Goal: Information Seeking & Learning: Learn about a topic

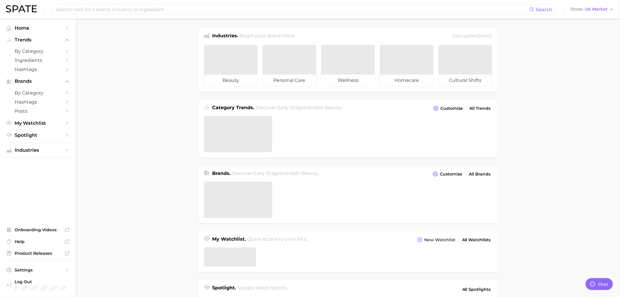
type textarea "x"
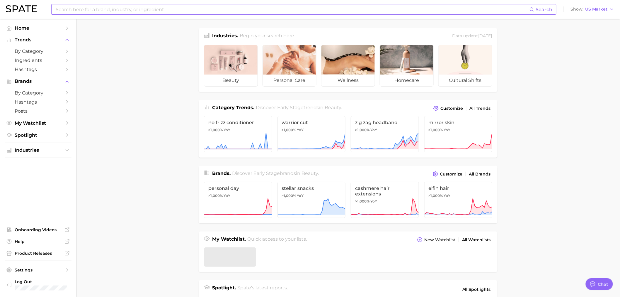
click at [85, 6] on input at bounding box center [292, 9] width 474 height 10
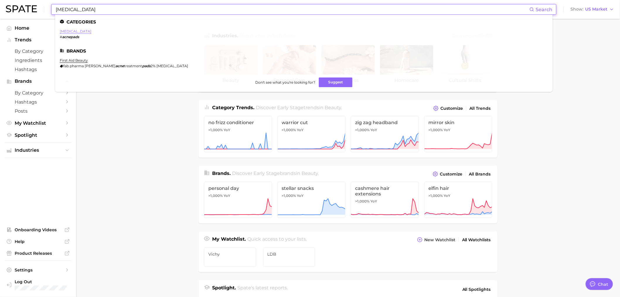
type input "[MEDICAL_DATA]"
click at [70, 32] on link "[MEDICAL_DATA]" at bounding box center [76, 31] width 32 height 4
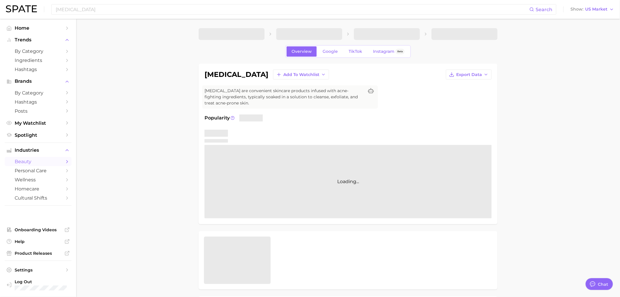
type textarea "x"
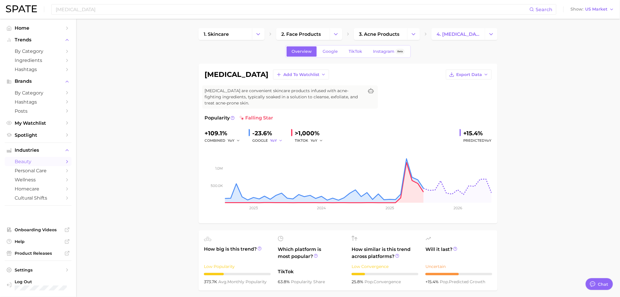
click at [279, 141] on icon "button" at bounding box center [281, 140] width 4 height 4
click at [275, 159] on button "QoQ" at bounding box center [254, 160] width 64 height 11
click at [278, 142] on span "QoQ" at bounding box center [274, 140] width 8 height 5
click at [263, 169] on button "MoM" at bounding box center [254, 171] width 64 height 11
click at [280, 142] on button "MoM" at bounding box center [277, 140] width 15 height 7
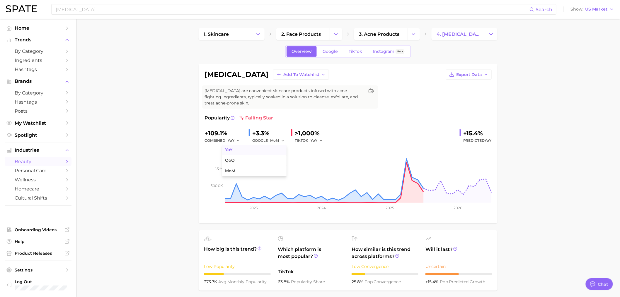
click at [257, 153] on button "YoY" at bounding box center [254, 149] width 64 height 11
drag, startPoint x: 270, startPoint y: 94, endPoint x: 264, endPoint y: 98, distance: 7.6
click at [270, 95] on span "[MEDICAL_DATA] are convenient skincare products infused with acne-fighting ingr…" at bounding box center [284, 97] width 159 height 18
click at [200, 98] on div "[MEDICAL_DATA] Add to Watchlist Export Data [MEDICAL_DATA] are convenient skinc…" at bounding box center [348, 143] width 299 height 159
click at [405, 163] on rect at bounding box center [348, 173] width 287 height 59
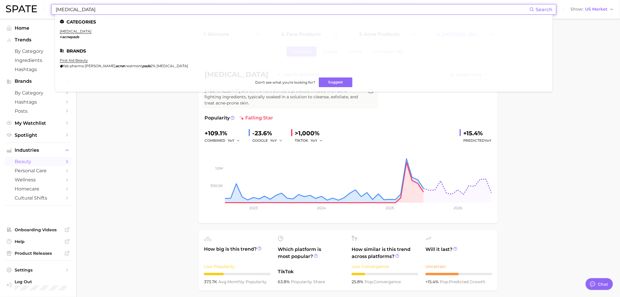
drag, startPoint x: 89, startPoint y: 9, endPoint x: 52, endPoint y: 5, distance: 37.5
click at [52, 5] on div "[MEDICAL_DATA] Search Categories [MEDICAL_DATA] # acnepads Brands first aid bea…" at bounding box center [303, 9] width 505 height 11
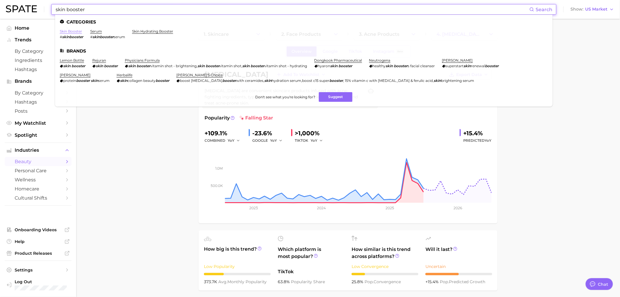
type input "skin booster"
click at [77, 30] on link "skin booster" at bounding box center [71, 31] width 22 height 4
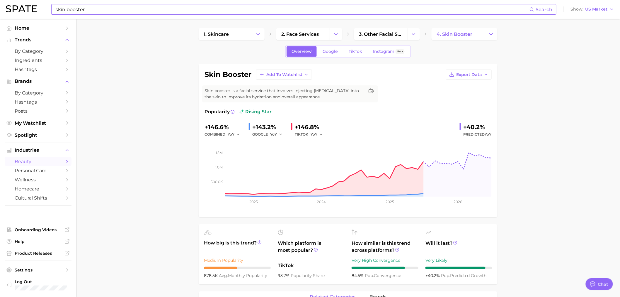
drag, startPoint x: 315, startPoint y: 97, endPoint x: 203, endPoint y: 91, distance: 111.8
click at [203, 91] on div "Skin booster is a facial service that involves injecting [MEDICAL_DATA] into th…" at bounding box center [290, 93] width 176 height 17
copy span "Skin booster is a facial service that involves injecting [MEDICAL_DATA] into th…"
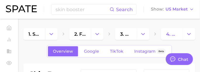
type textarea "x"
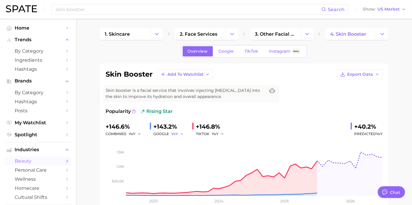
click at [180, 132] on icon "button" at bounding box center [182, 134] width 4 height 4
click at [169, 150] on button "QoQ" at bounding box center [155, 154] width 64 height 11
click at [223, 132] on icon "button" at bounding box center [222, 134] width 4 height 4
click at [217, 151] on button "QoQ" at bounding box center [195, 154] width 64 height 11
click at [220, 134] on button "QoQ" at bounding box center [219, 134] width 14 height 7
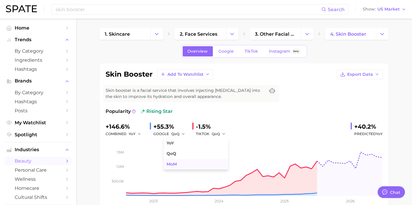
click at [181, 168] on button "MoM" at bounding box center [195, 164] width 64 height 11
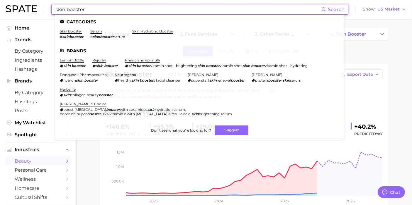
drag, startPoint x: 95, startPoint y: 9, endPoint x: 23, endPoint y: 9, distance: 71.8
click at [23, 9] on div "skin booster Search Categories skin booster # skinbooster serum # skinbooster s…" at bounding box center [206, 9] width 400 height 19
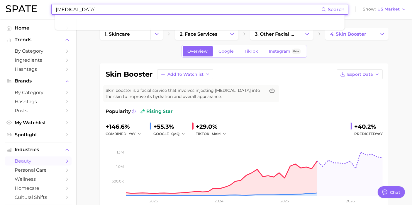
type input "[MEDICAL_DATA]"
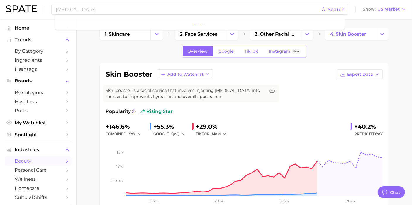
drag, startPoint x: 214, startPoint y: 98, endPoint x: 103, endPoint y: 93, distance: 110.9
click at [103, 93] on div "Skin booster is a facial service that involves injecting [MEDICAL_DATA] into th…" at bounding box center [191, 93] width 176 height 17
copy span "Skin booster is a facial service that involves injecting [MEDICAL_DATA] into th…"
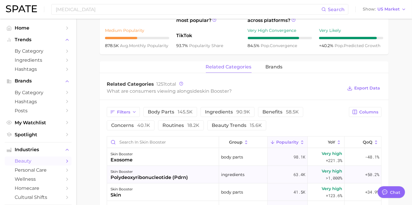
scroll to position [282, 0]
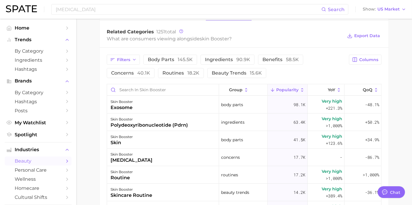
click at [100, 108] on div "Filters body parts 145.5k ingredients 90.9k benefits 58.5k concerns 40.1k routi…" at bounding box center [244, 172] width 289 height 249
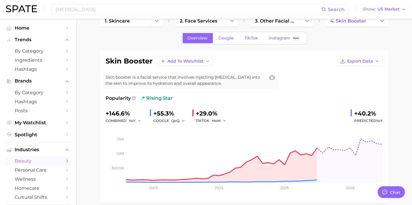
scroll to position [0, 0]
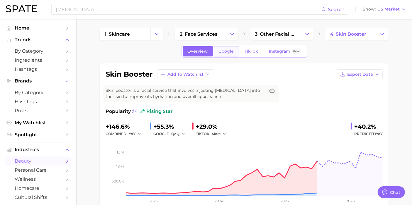
click at [222, 55] on link "Google" at bounding box center [226, 51] width 25 height 10
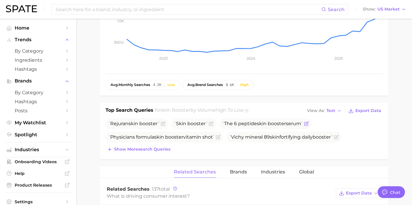
scroll to position [282, 0]
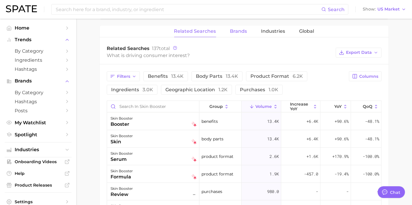
click at [235, 30] on span "Brands" at bounding box center [238, 31] width 17 height 5
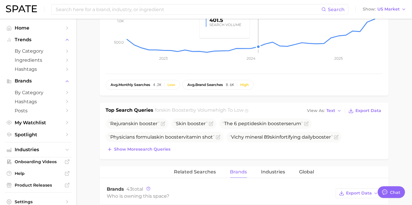
scroll to position [0, 0]
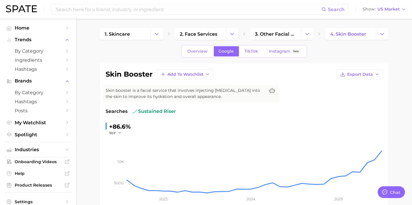
click at [248, 57] on div "Overview Google TikTok Instagram Beta" at bounding box center [243, 51] width 125 height 13
click at [246, 53] on span "TikTok" at bounding box center [251, 51] width 13 height 5
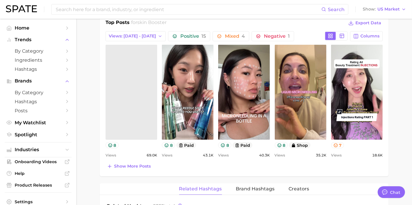
scroll to position [423, 0]
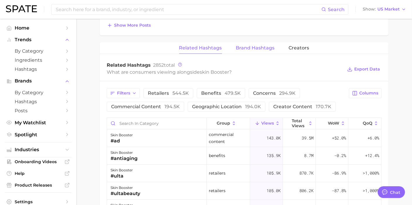
click at [255, 46] on span "Brand Hashtags" at bounding box center [255, 47] width 39 height 5
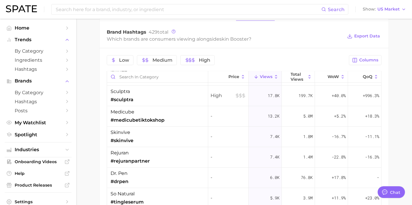
scroll to position [0, 0]
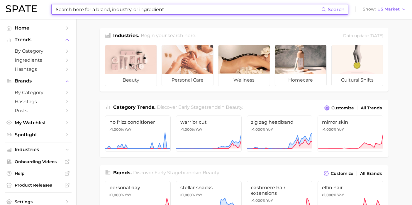
click at [102, 8] on input at bounding box center [188, 9] width 266 height 10
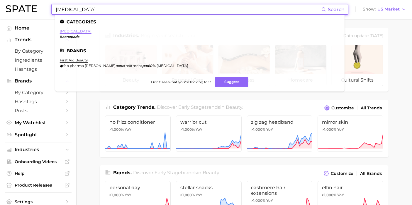
type input "[MEDICAL_DATA]"
click at [73, 32] on link "[MEDICAL_DATA]" at bounding box center [76, 31] width 32 height 4
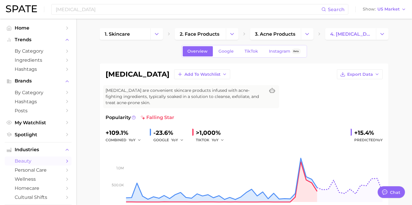
type textarea "x"
click at [178, 142] on span "YoY" at bounding box center [174, 140] width 7 height 5
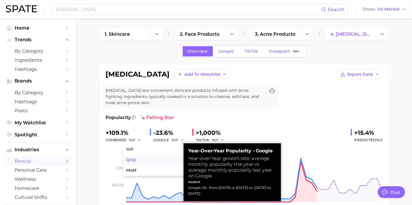
click at [147, 158] on button "QoQ" at bounding box center [155, 160] width 64 height 11
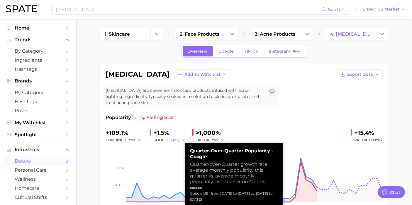
click at [173, 138] on span "QoQ" at bounding box center [175, 140] width 8 height 5
click at [147, 168] on button "MoM" at bounding box center [155, 171] width 64 height 11
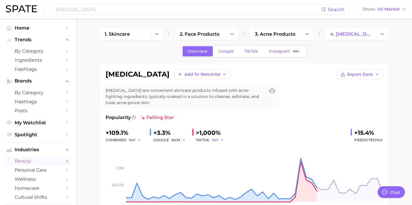
click at [219, 138] on button "YoY" at bounding box center [218, 140] width 13 height 7
click at [214, 158] on button "QoQ" at bounding box center [195, 160] width 64 height 11
click at [183, 137] on button "MoM" at bounding box center [178, 140] width 15 height 7
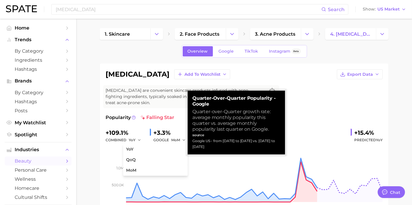
click at [313, 84] on div "acne pads Add to Watchlist Export Data Acne pads are convenient skincare produc…" at bounding box center [243, 143] width 277 height 148
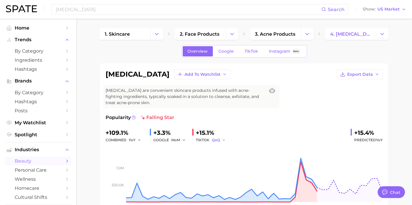
click at [224, 137] on button "QoQ" at bounding box center [219, 140] width 14 height 7
click at [181, 171] on button "MoM" at bounding box center [195, 171] width 64 height 11
click at [219, 138] on span "MoM" at bounding box center [216, 140] width 9 height 5
click at [202, 160] on button "QoQ" at bounding box center [195, 160] width 64 height 11
click at [182, 140] on icon "button" at bounding box center [184, 140] width 4 height 4
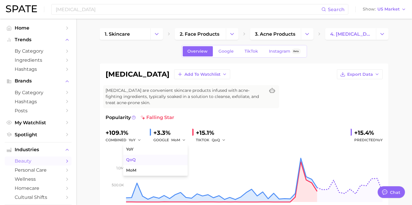
click at [146, 163] on button "QoQ" at bounding box center [155, 160] width 64 height 11
click at [174, 140] on span "QoQ" at bounding box center [175, 140] width 8 height 5
click at [135, 172] on span "MoM" at bounding box center [131, 170] width 10 height 5
click at [179, 142] on span "MoM" at bounding box center [175, 140] width 9 height 5
click at [151, 151] on button "YoY" at bounding box center [155, 149] width 64 height 11
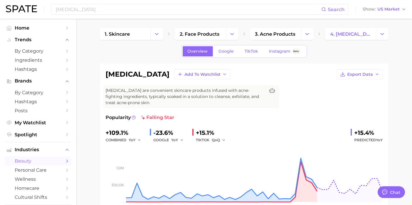
click at [172, 144] on icon "500.0k 1.0m 2023 2024 2025 2026" at bounding box center [243, 180] width 277 height 73
click at [181, 142] on button "YoY" at bounding box center [177, 140] width 13 height 7
click at [165, 158] on button "QoQ" at bounding box center [155, 160] width 64 height 11
click at [178, 139] on span "QoQ" at bounding box center [175, 140] width 8 height 5
click at [139, 168] on button "MoM" at bounding box center [155, 171] width 64 height 11
